Goal: Task Accomplishment & Management: Use online tool/utility

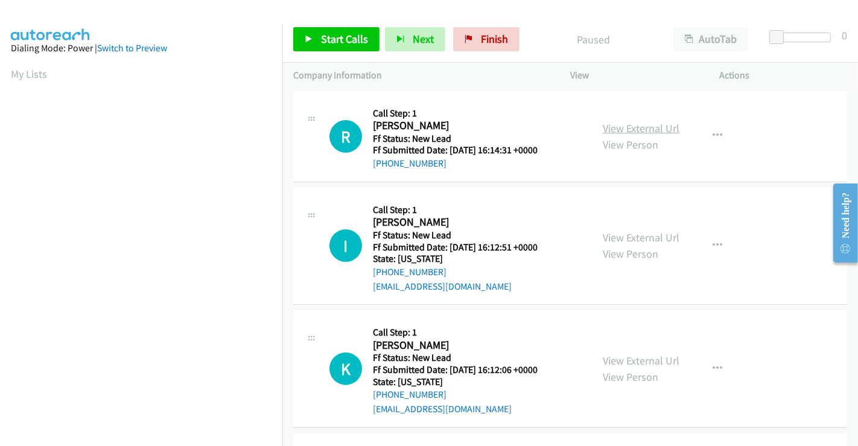
click at [631, 130] on link "View External Url" at bounding box center [641, 128] width 77 height 14
click at [629, 237] on link "View External Url" at bounding box center [641, 238] width 77 height 14
click at [641, 364] on link "View External Url" at bounding box center [641, 361] width 77 height 14
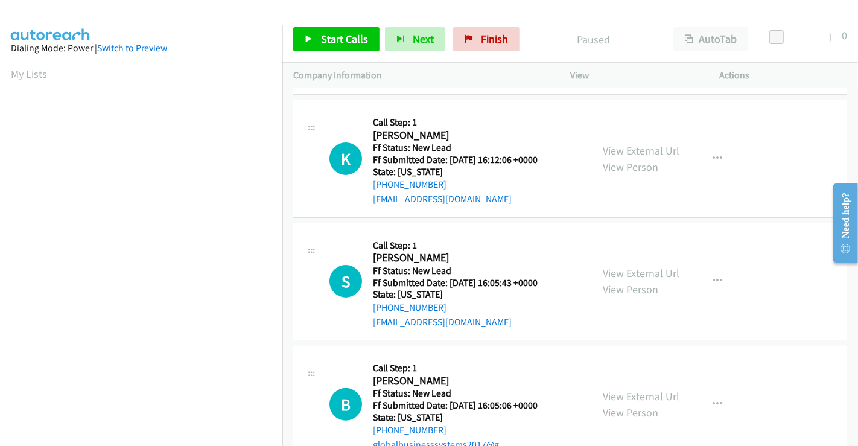
scroll to position [245, 0]
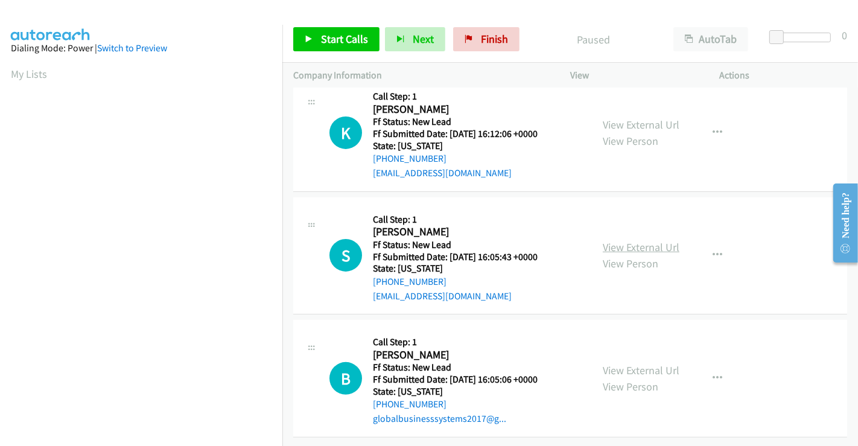
click at [631, 240] on link "View External Url" at bounding box center [641, 247] width 77 height 14
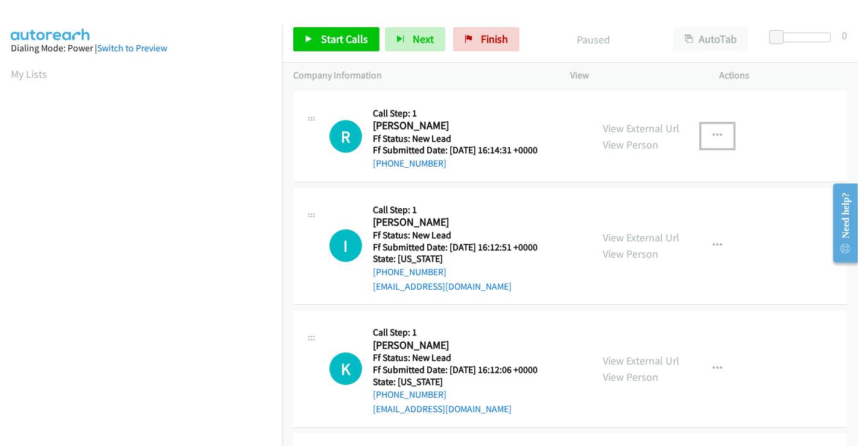
click at [713, 135] on icon "button" at bounding box center [718, 136] width 10 height 10
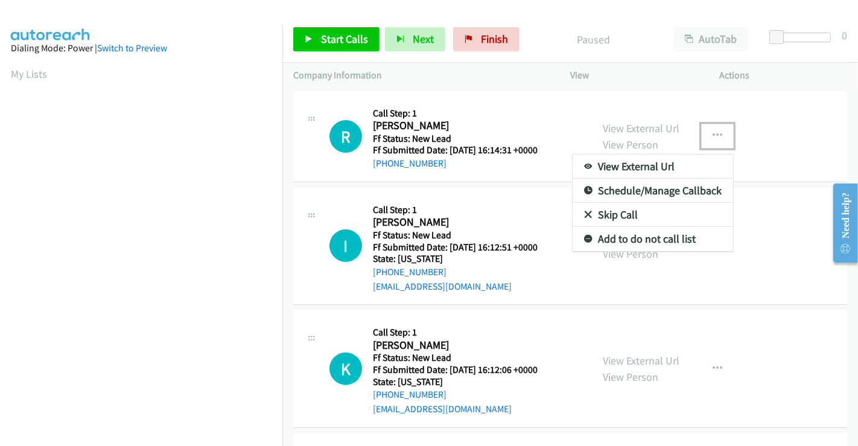
click at [619, 217] on link "Skip Call" at bounding box center [653, 215] width 161 height 24
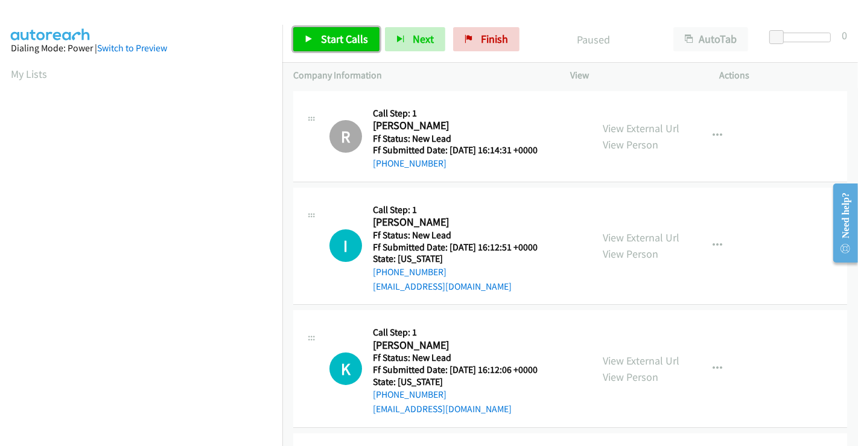
click at [312, 36] on icon at bounding box center [309, 40] width 8 height 8
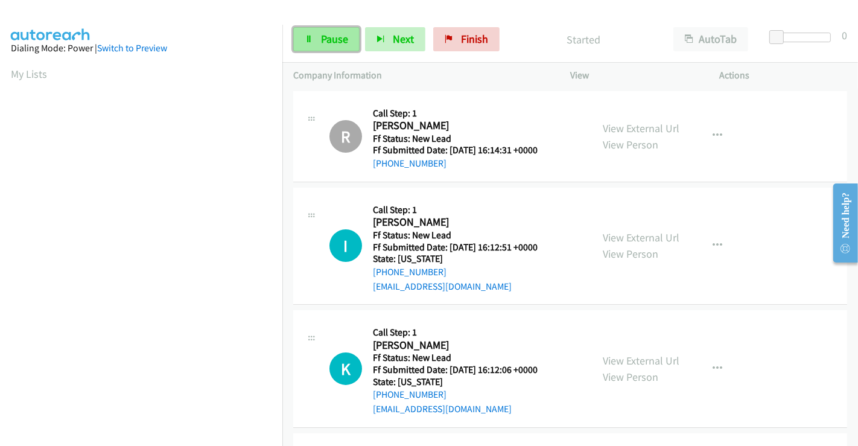
click at [318, 36] on link "Pause" at bounding box center [326, 39] width 66 height 24
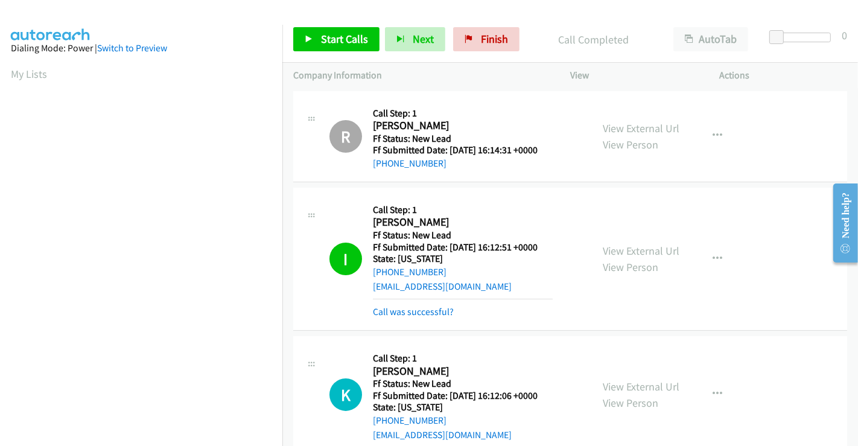
scroll to position [232, 0]
click at [337, 39] on span "Start Calls" at bounding box center [344, 39] width 47 height 14
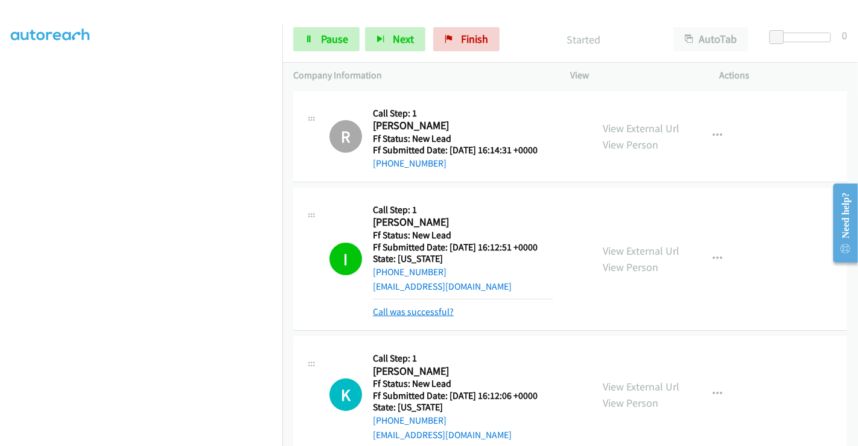
click at [439, 309] on link "Call was successful?" at bounding box center [413, 311] width 81 height 11
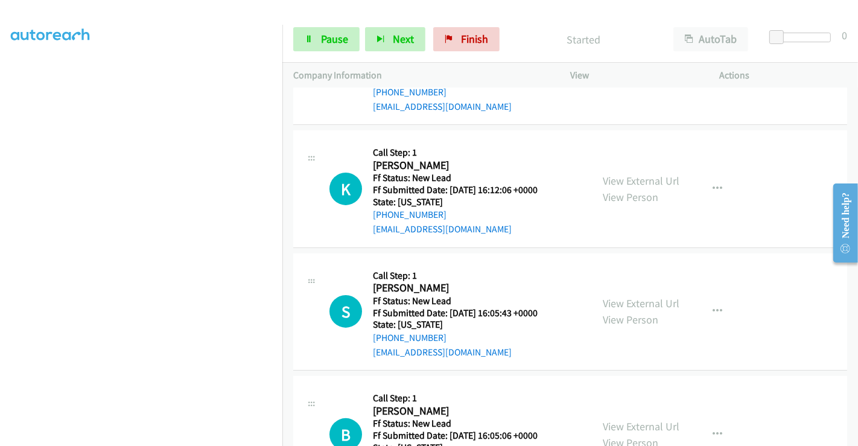
scroll to position [201, 0]
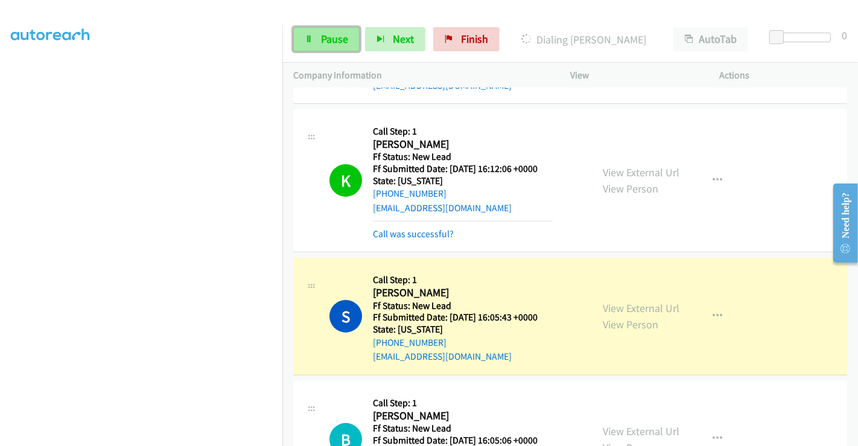
click at [317, 33] on link "Pause" at bounding box center [326, 39] width 66 height 24
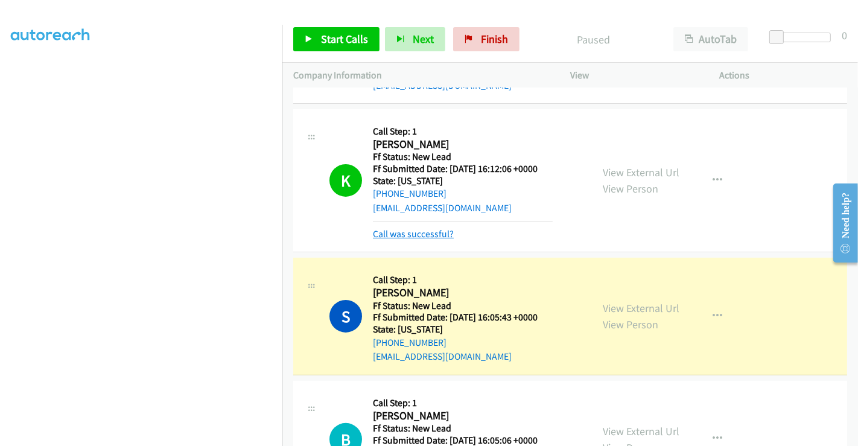
click at [411, 232] on link "Call was successful?" at bounding box center [413, 233] width 81 height 11
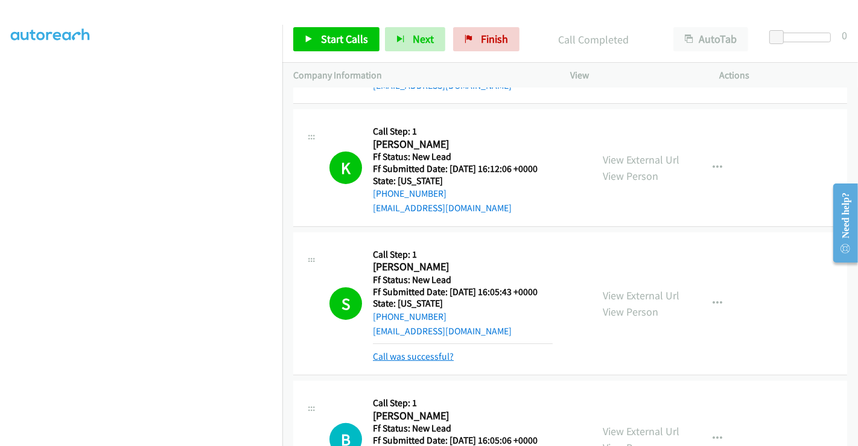
click at [435, 353] on link "Call was successful?" at bounding box center [413, 356] width 81 height 11
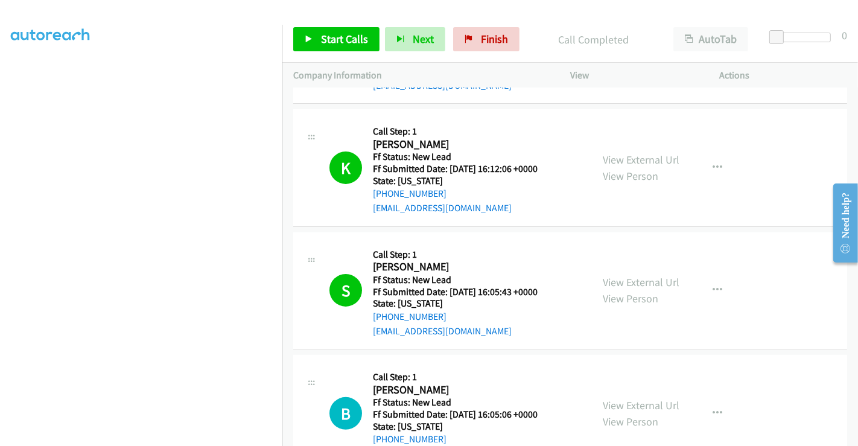
scroll to position [469, 0]
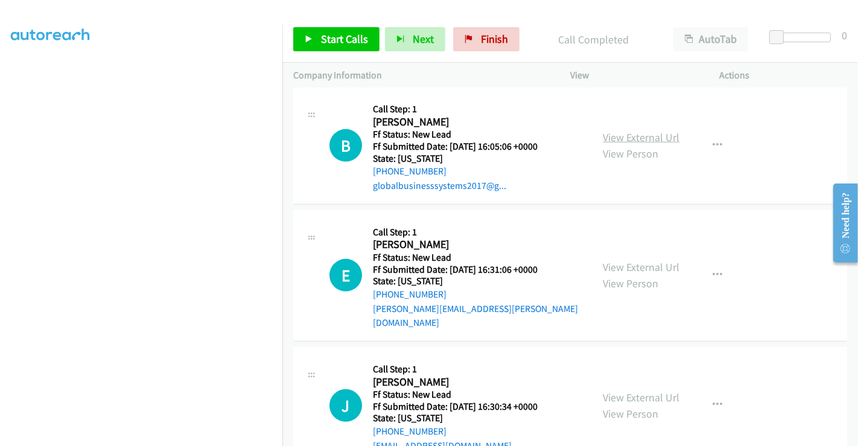
click at [619, 133] on link "View External Url" at bounding box center [641, 137] width 77 height 14
click at [624, 260] on link "View External Url" at bounding box center [641, 267] width 77 height 14
click at [631, 391] on link "View External Url" at bounding box center [641, 398] width 77 height 14
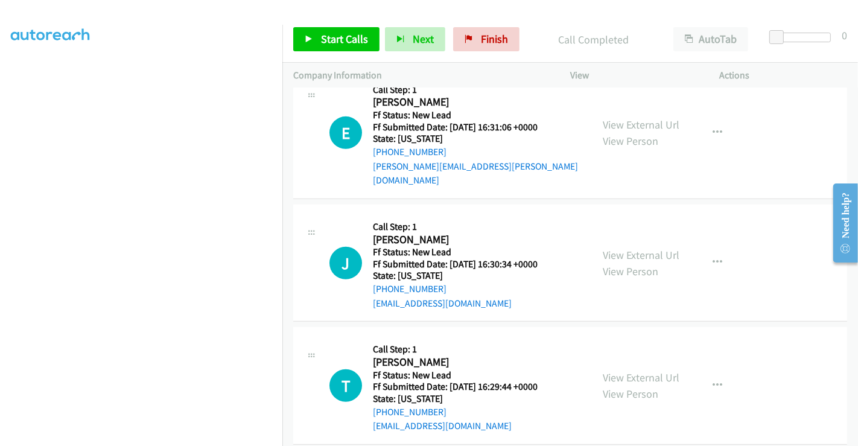
scroll to position [613, 0]
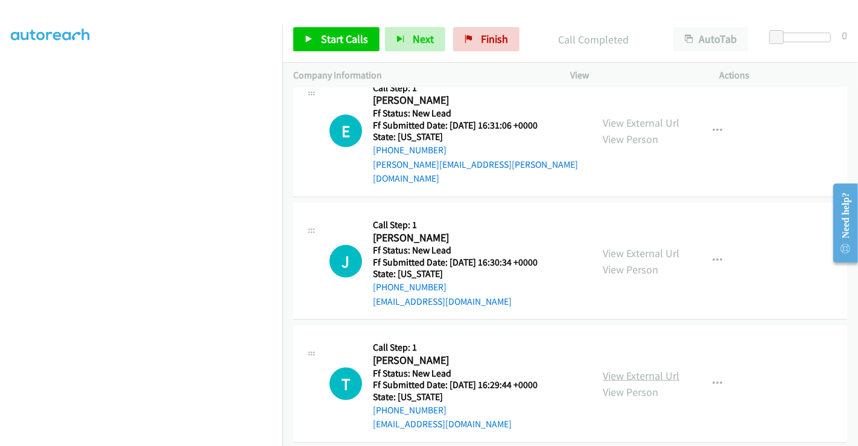
click at [634, 369] on link "View External Url" at bounding box center [641, 376] width 77 height 14
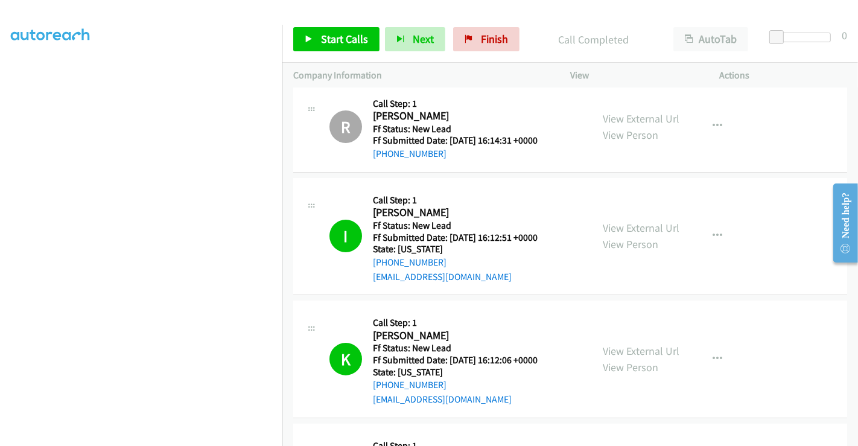
scroll to position [144, 0]
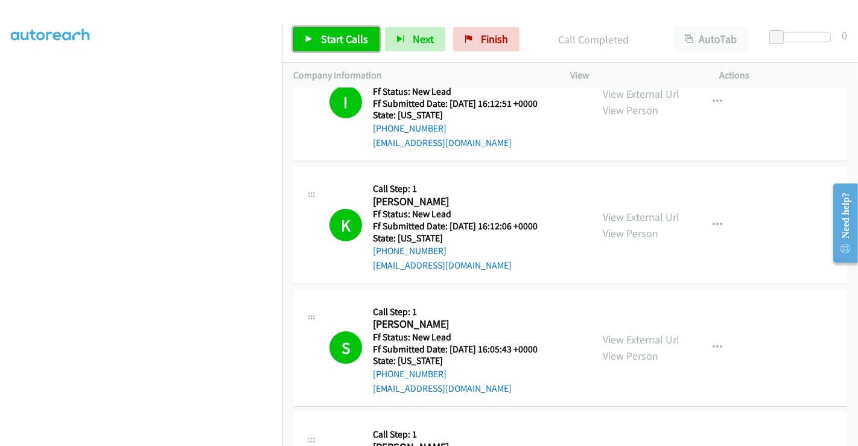
click at [338, 32] on span "Start Calls" at bounding box center [344, 39] width 47 height 14
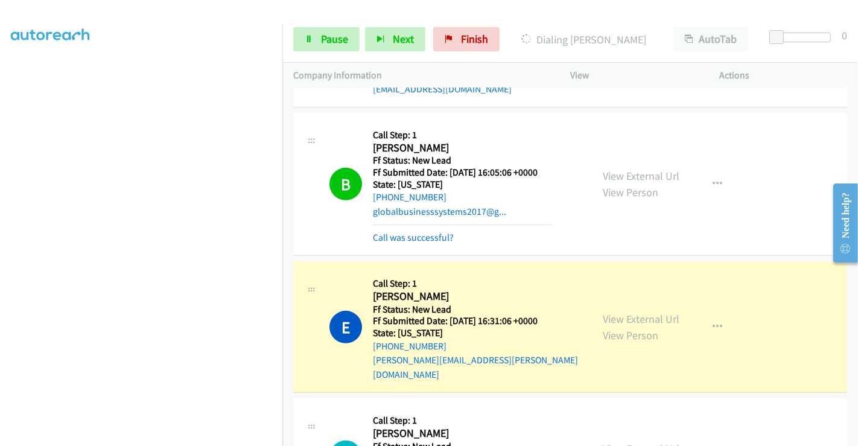
scroll to position [412, 0]
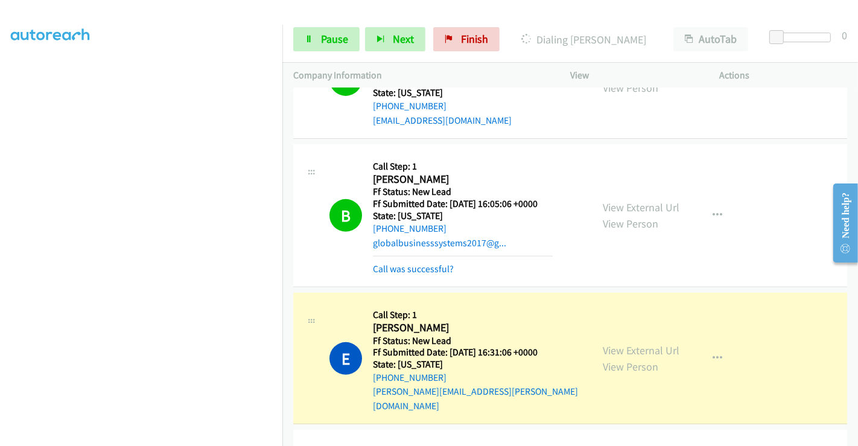
click at [413, 262] on div "Call was successful?" at bounding box center [463, 269] width 180 height 14
click at [412, 270] on link "Call was successful?" at bounding box center [413, 268] width 81 height 11
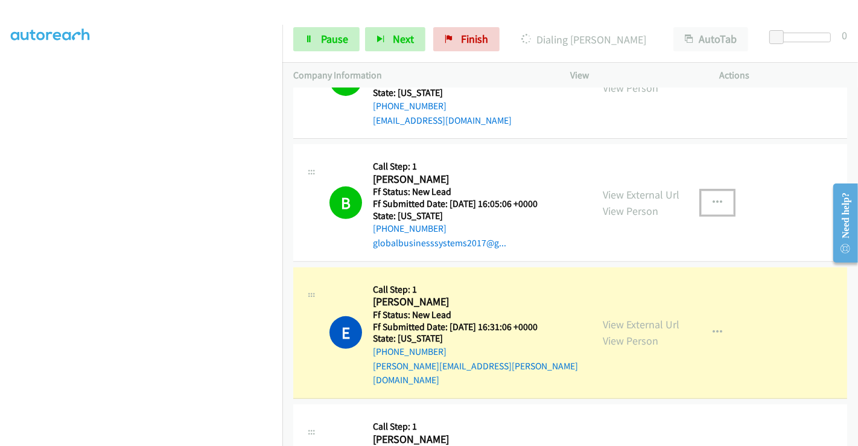
click at [713, 199] on icon "button" at bounding box center [718, 203] width 10 height 10
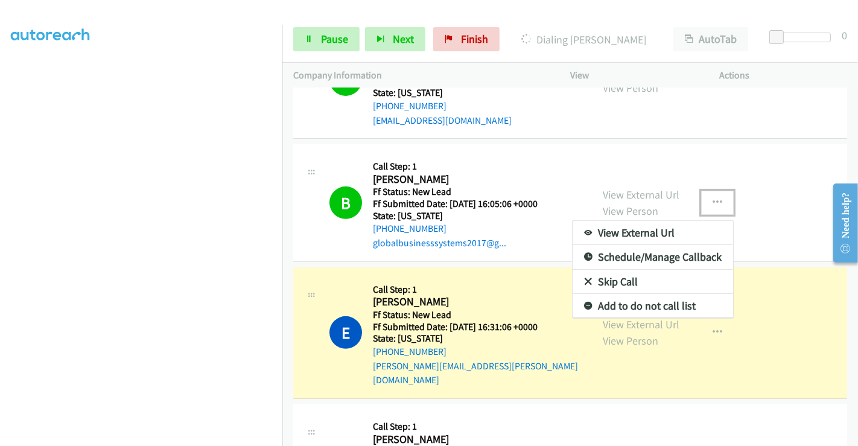
click at [614, 280] on link "Skip Call" at bounding box center [653, 282] width 161 height 24
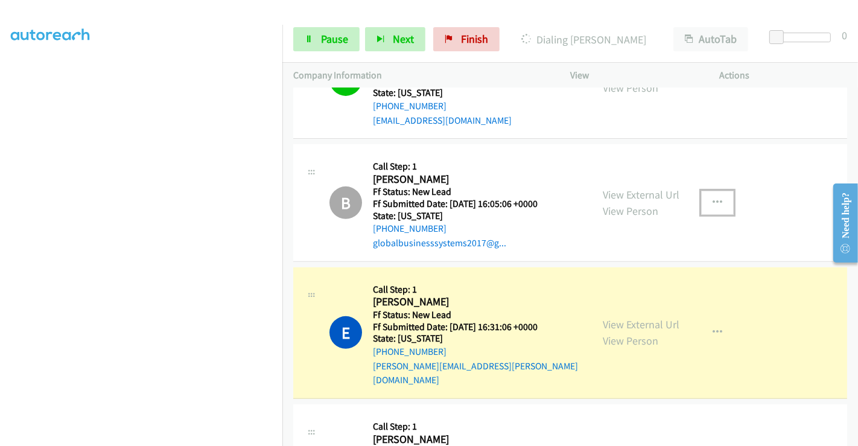
click at [713, 199] on icon "button" at bounding box center [718, 203] width 10 height 10
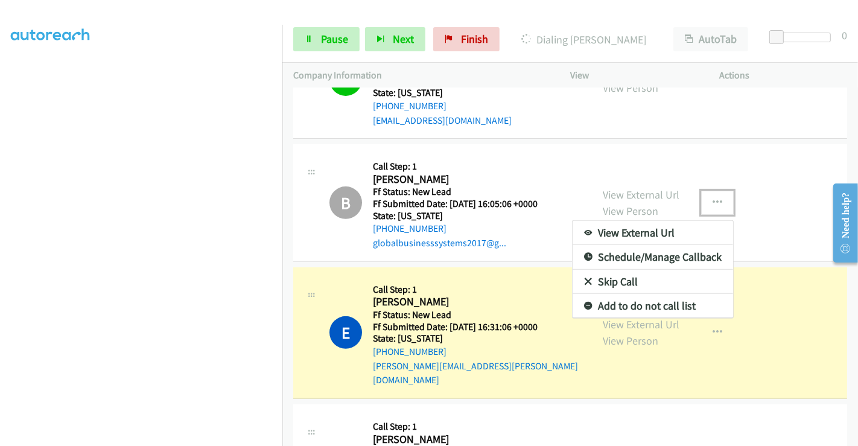
click at [618, 303] on link "Add to do not call list" at bounding box center [653, 306] width 161 height 24
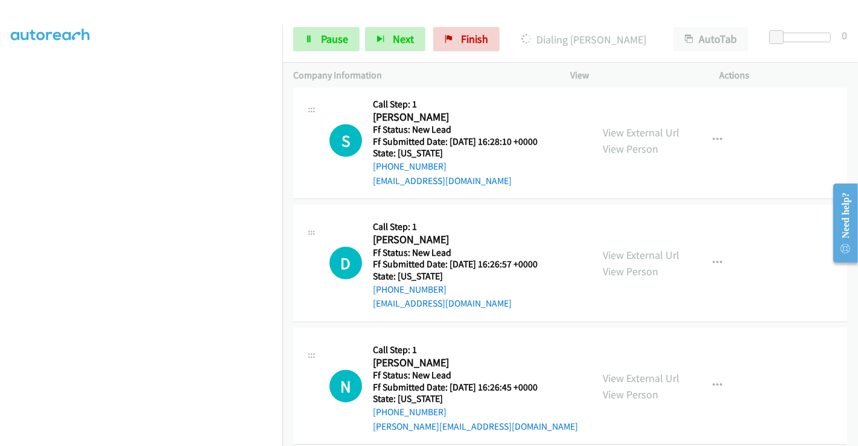
scroll to position [981, 0]
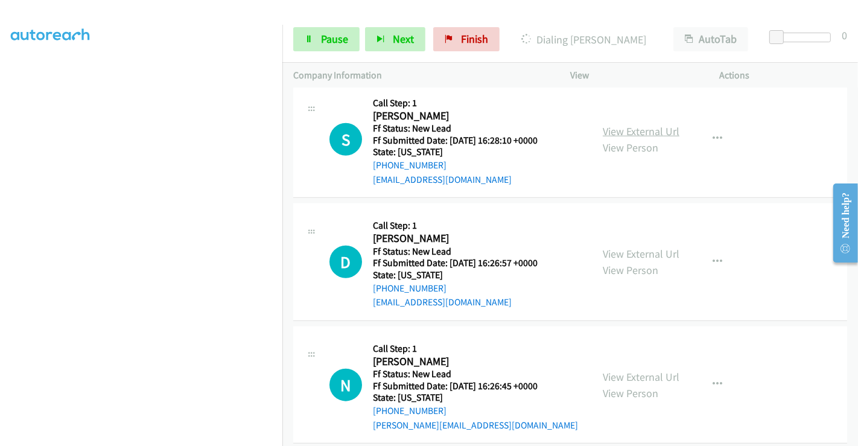
click at [614, 124] on link "View External Url" at bounding box center [641, 131] width 77 height 14
click at [630, 247] on link "View External Url" at bounding box center [641, 254] width 77 height 14
click at [634, 370] on link "View External Url" at bounding box center [641, 377] width 77 height 14
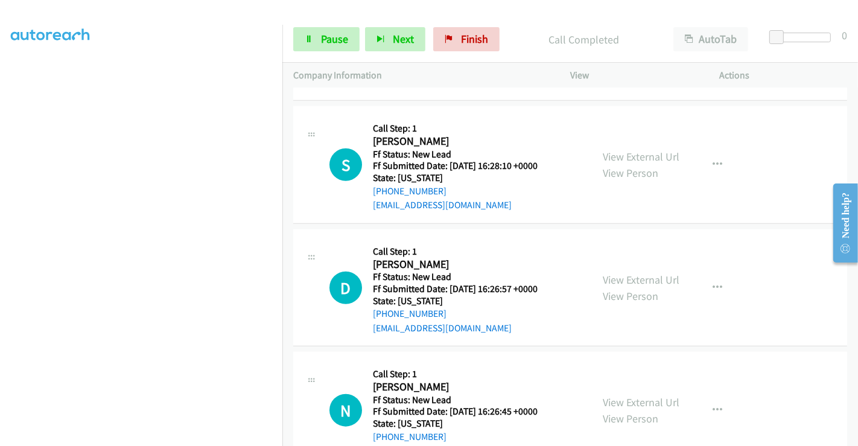
scroll to position [1006, 0]
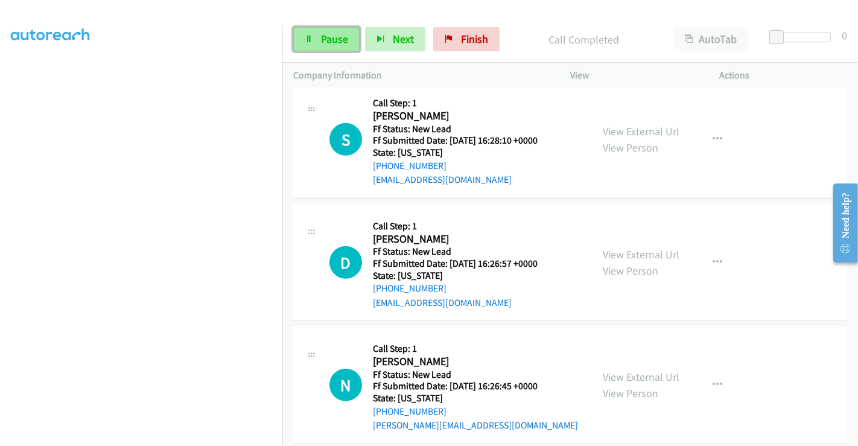
click at [336, 42] on span "Pause" at bounding box center [334, 39] width 27 height 14
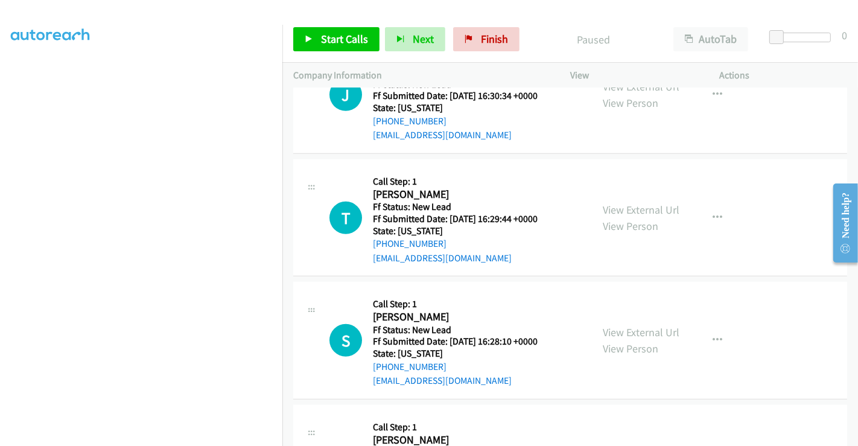
scroll to position [604, 0]
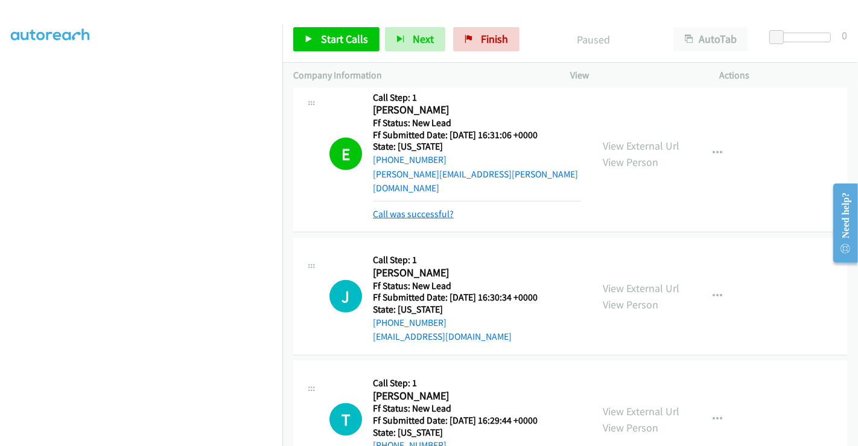
click at [410, 208] on link "Call was successful?" at bounding box center [413, 213] width 81 height 11
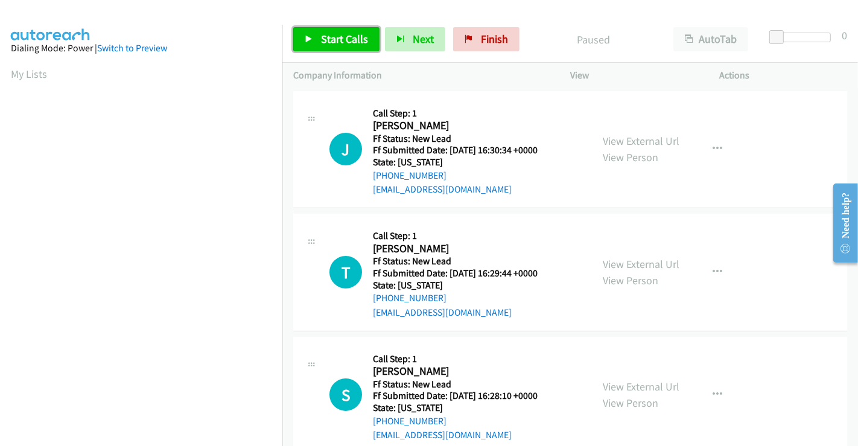
click at [340, 39] on span "Start Calls" at bounding box center [344, 39] width 47 height 14
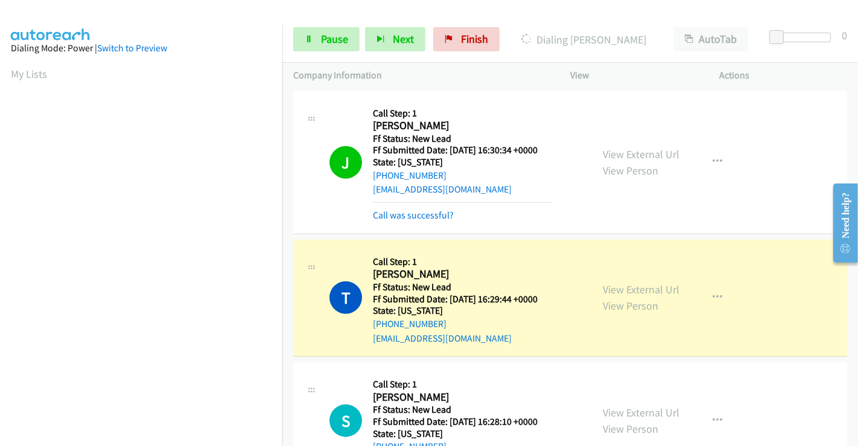
scroll to position [232, 0]
click at [340, 43] on span "Pause" at bounding box center [334, 39] width 27 height 14
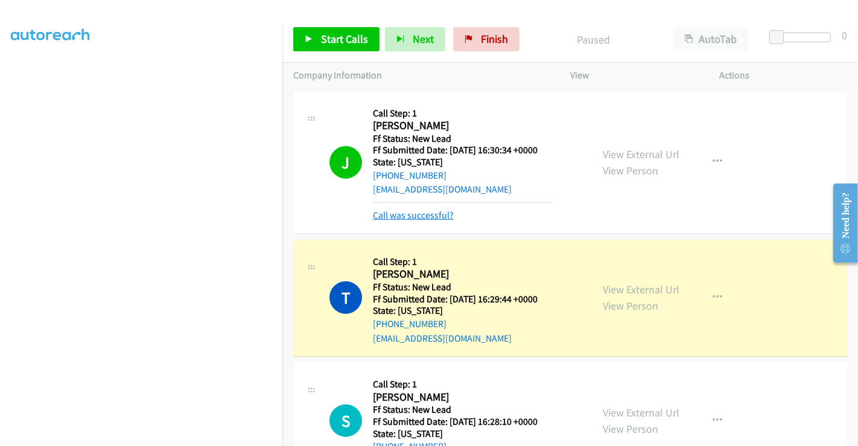
click at [421, 212] on link "Call was successful?" at bounding box center [413, 214] width 81 height 11
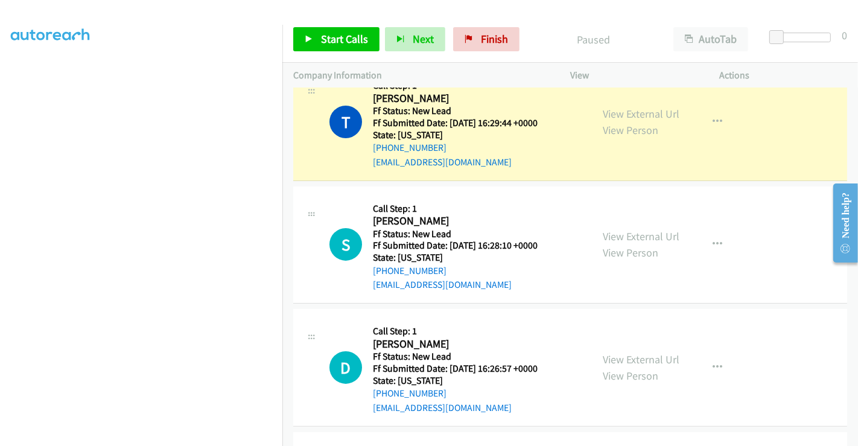
scroll to position [70, 0]
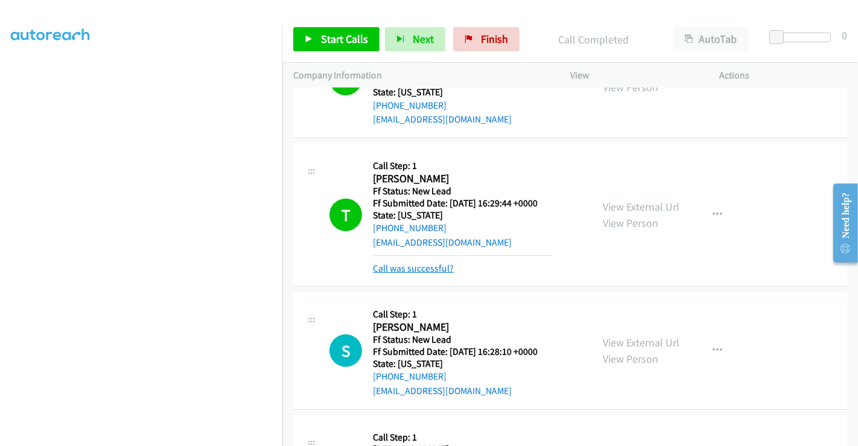
click at [426, 269] on link "Call was successful?" at bounding box center [413, 268] width 81 height 11
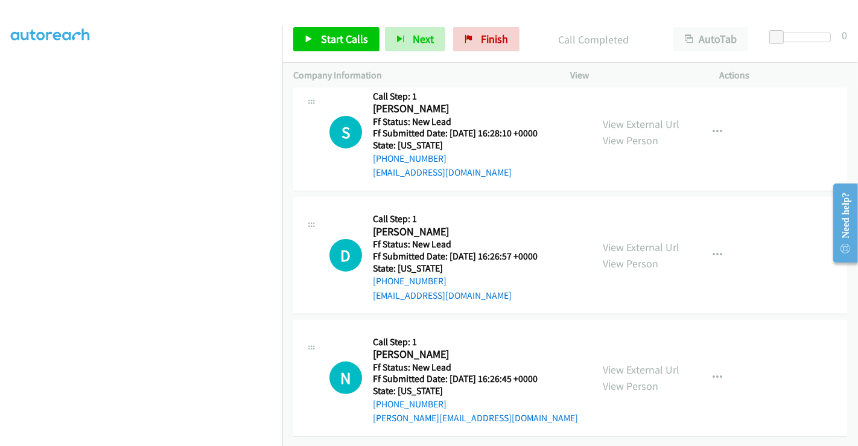
scroll to position [271, 0]
click at [343, 35] on span "Start Calls" at bounding box center [344, 39] width 47 height 14
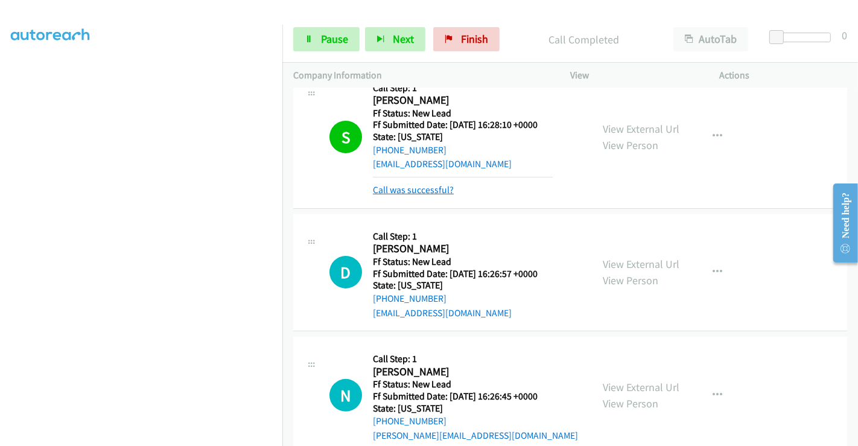
click at [427, 190] on link "Call was successful?" at bounding box center [413, 189] width 81 height 11
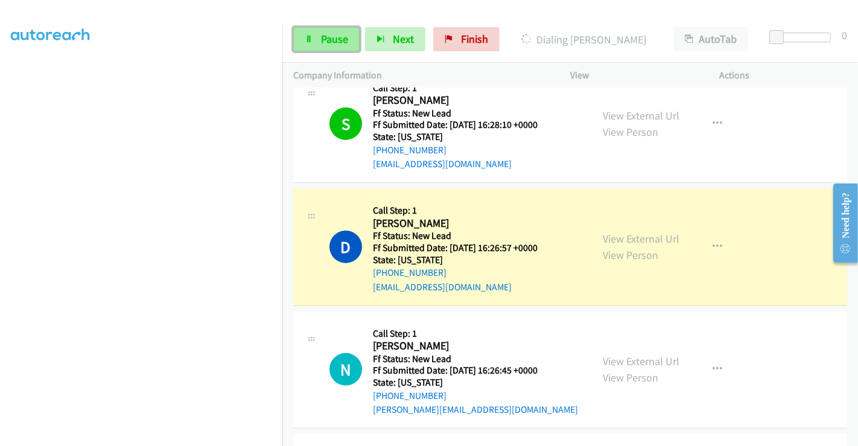
click at [324, 42] on span "Pause" at bounding box center [334, 39] width 27 height 14
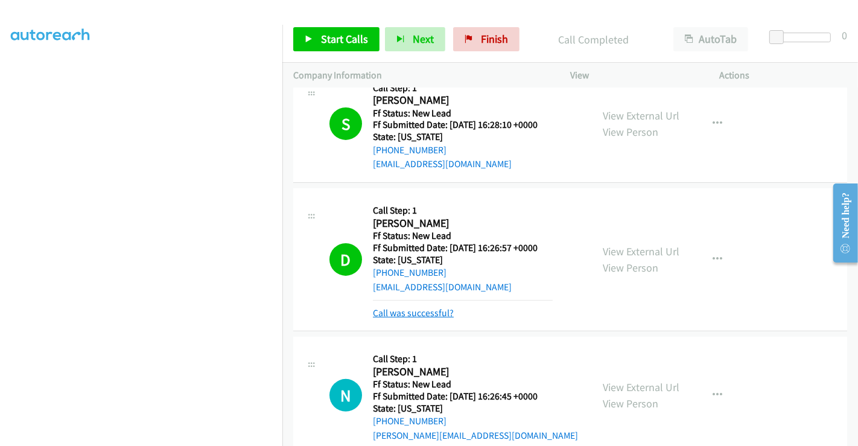
click at [423, 311] on link "Call was successful?" at bounding box center [413, 312] width 81 height 11
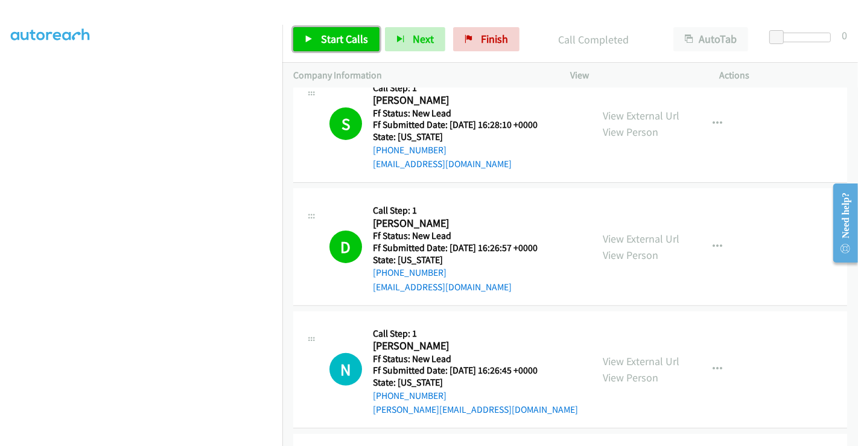
click at [337, 37] on span "Start Calls" at bounding box center [344, 39] width 47 height 14
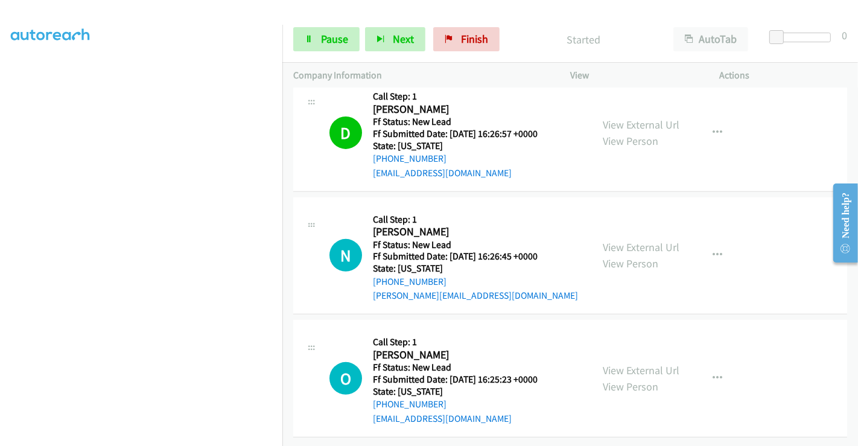
scroll to position [394, 0]
click at [636, 363] on link "View External Url" at bounding box center [641, 370] width 77 height 14
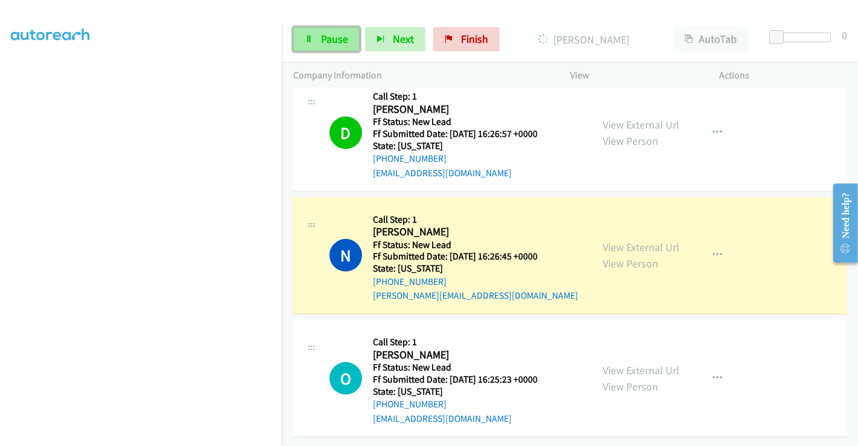
click at [309, 30] on link "Pause" at bounding box center [326, 39] width 66 height 24
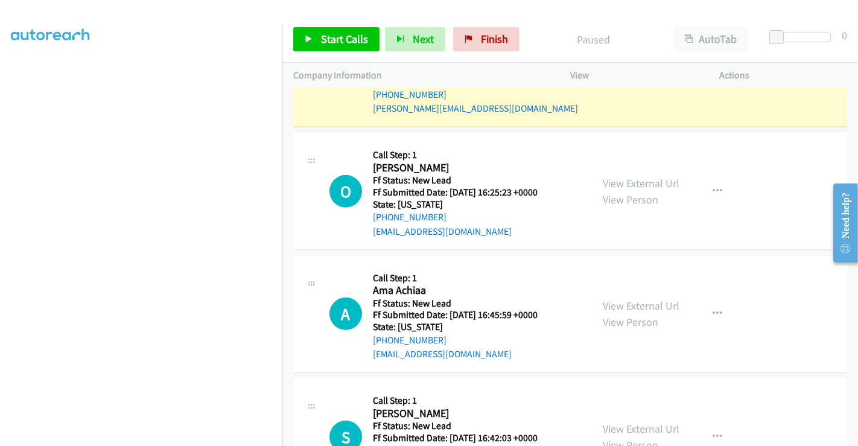
scroll to position [639, 0]
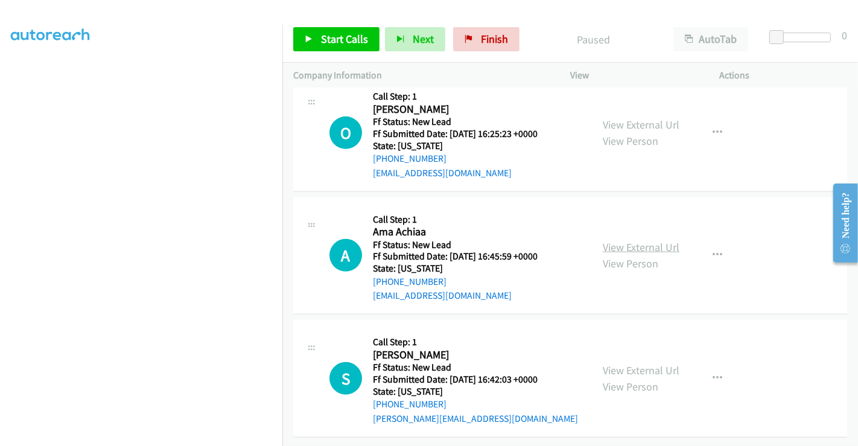
click at [621, 240] on link "View External Url" at bounding box center [641, 247] width 77 height 14
click at [622, 364] on link "View External Url" at bounding box center [641, 370] width 77 height 14
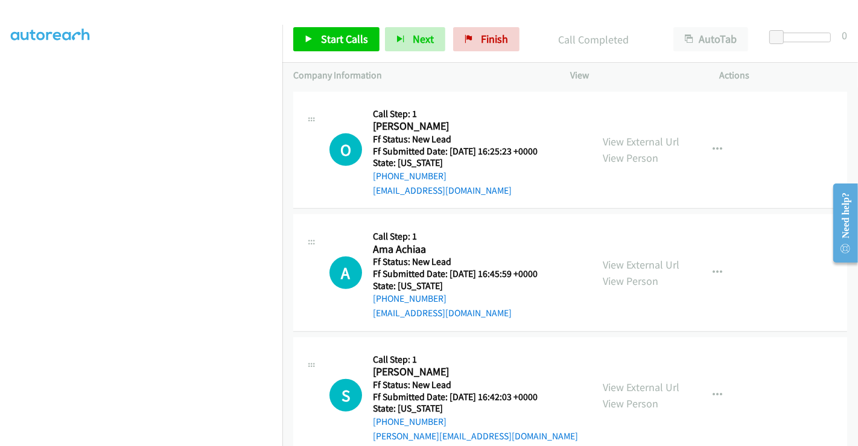
scroll to position [665, 0]
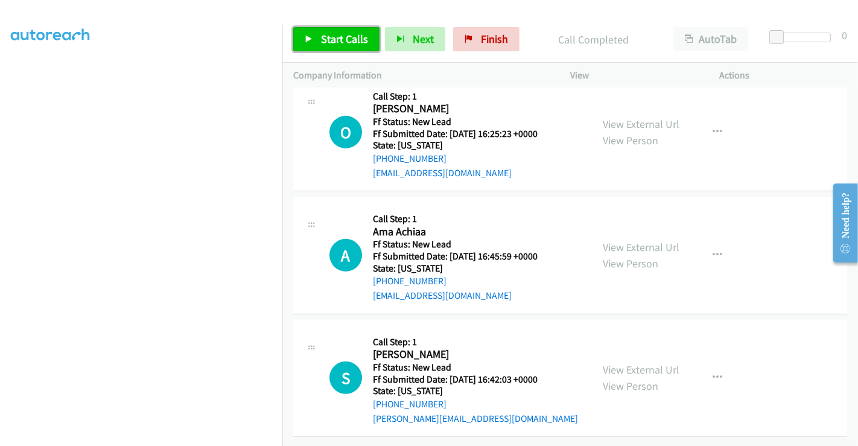
click at [322, 34] on span "Start Calls" at bounding box center [344, 39] width 47 height 14
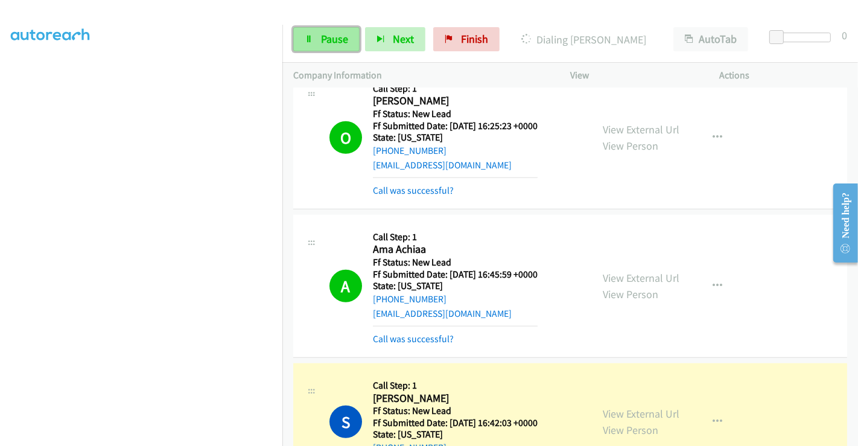
click at [313, 34] on link "Pause" at bounding box center [326, 39] width 66 height 24
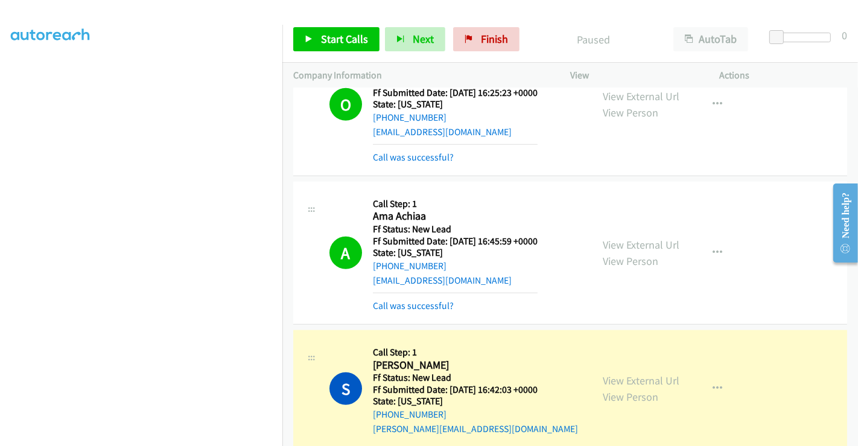
scroll to position [716, 0]
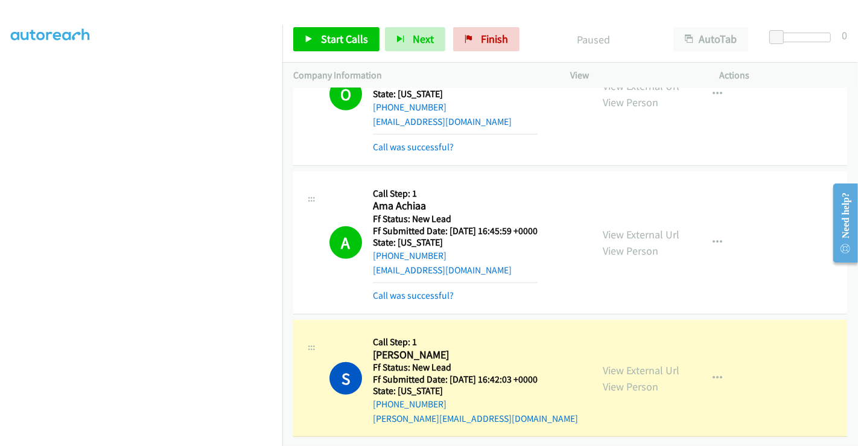
click at [424, 292] on div "Call was successful?" at bounding box center [455, 296] width 165 height 14
click at [419, 141] on link "Call was successful?" at bounding box center [413, 146] width 81 height 11
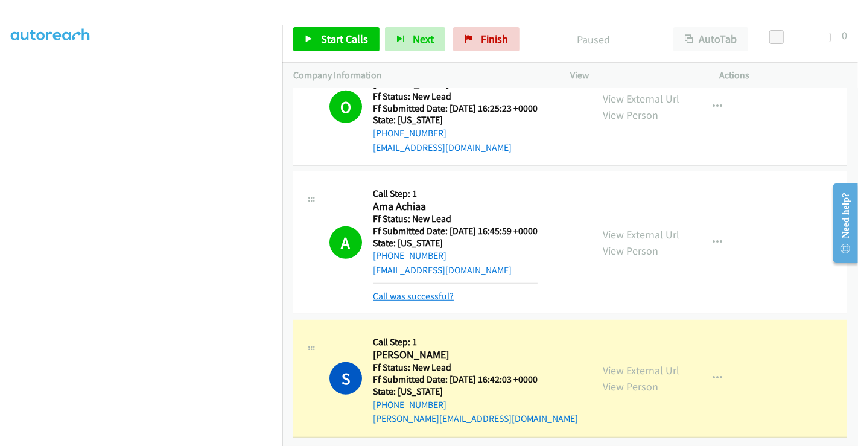
click at [415, 290] on link "Call was successful?" at bounding box center [413, 295] width 81 height 11
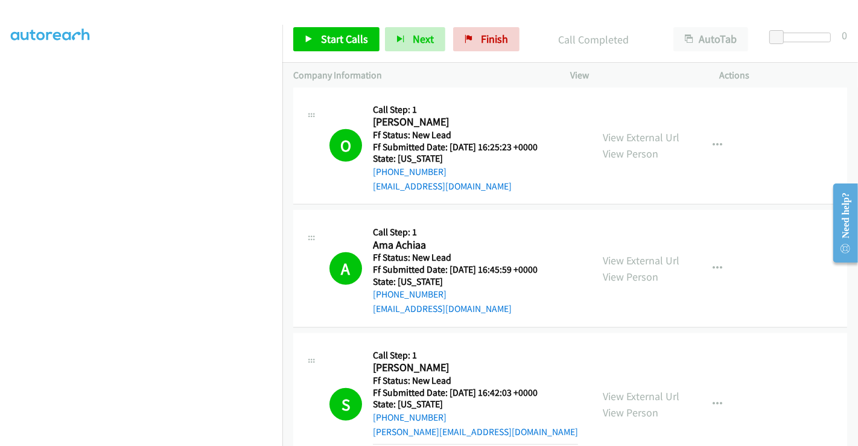
scroll to position [745, 0]
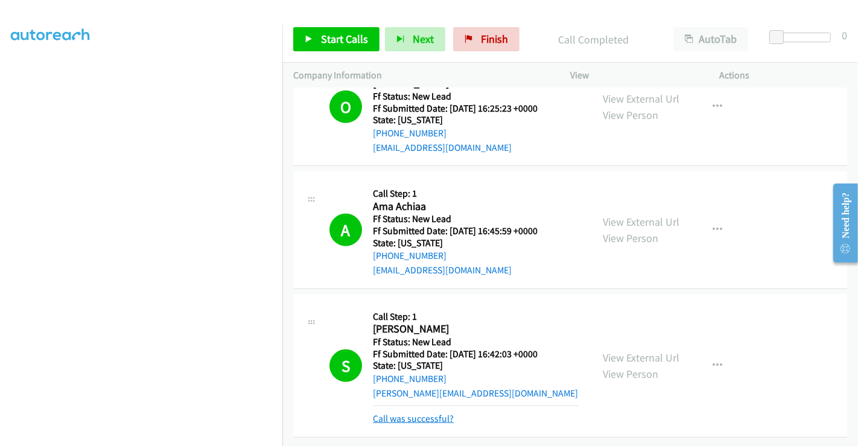
click at [428, 413] on link "Call was successful?" at bounding box center [413, 418] width 81 height 11
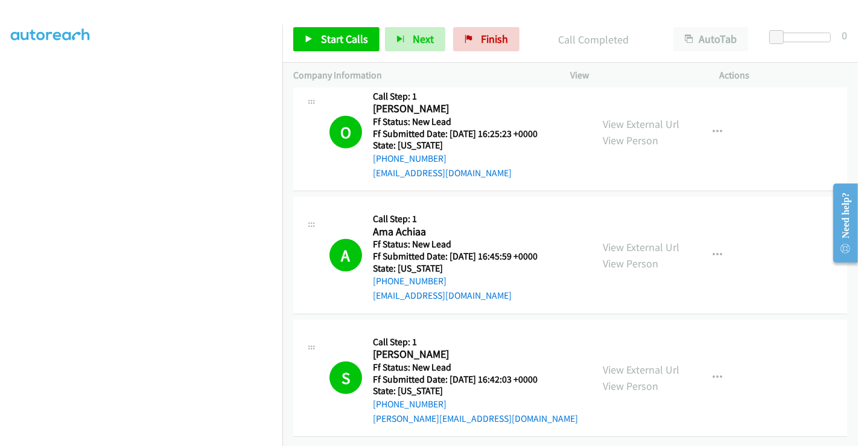
scroll to position [720, 0]
click at [483, 45] on span "Finish" at bounding box center [494, 39] width 27 height 14
